Goal: Find specific page/section: Find specific page/section

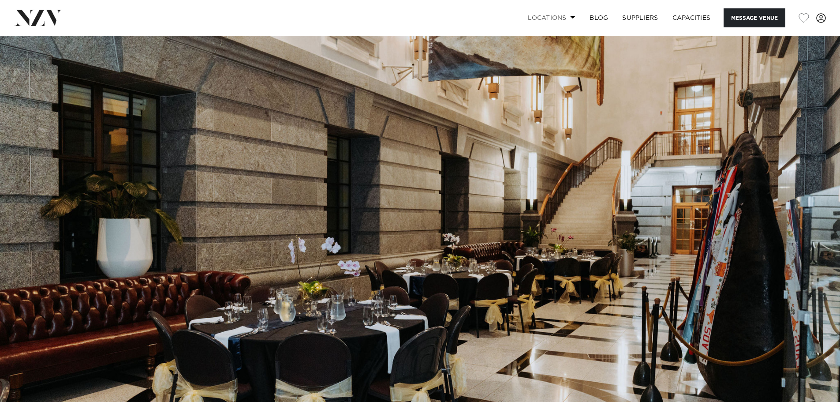
click at [573, 15] on link "Locations" at bounding box center [552, 17] width 62 height 19
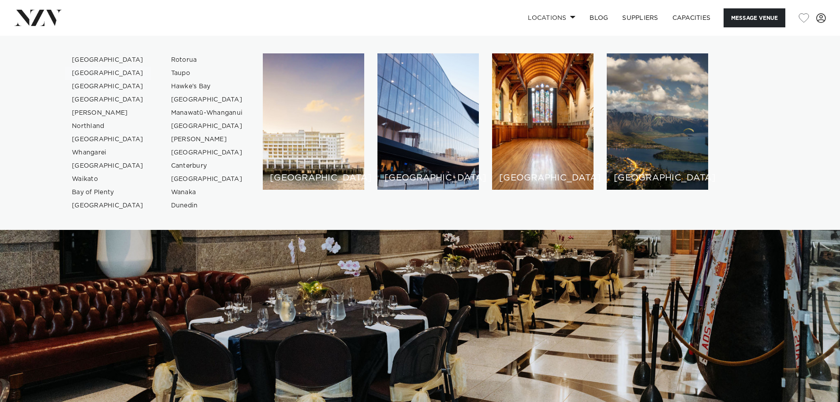
click at [95, 74] on link "[GEOGRAPHIC_DATA]" at bounding box center [108, 73] width 86 height 13
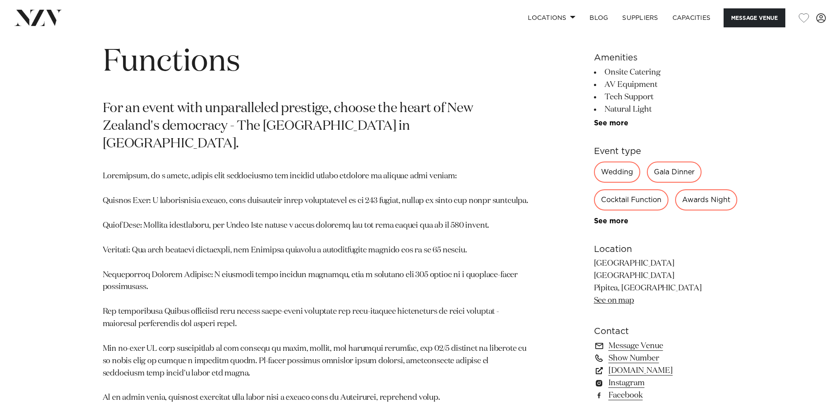
scroll to position [573, 0]
